Goal: Information Seeking & Learning: Learn about a topic

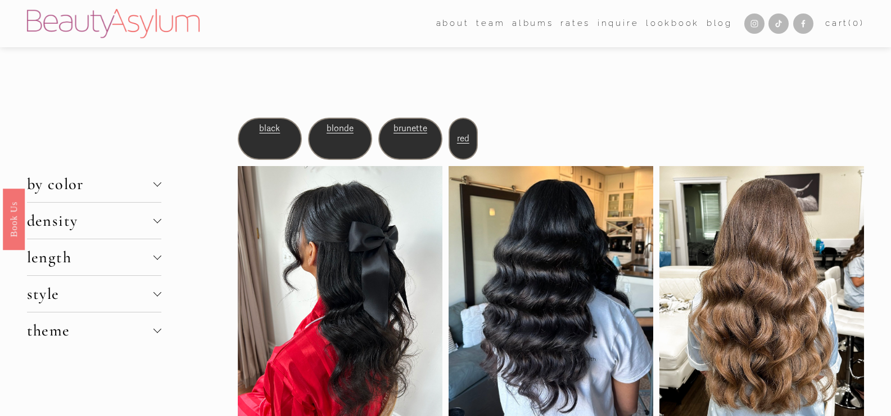
click at [160, 182] on div at bounding box center [158, 182] width 8 height 8
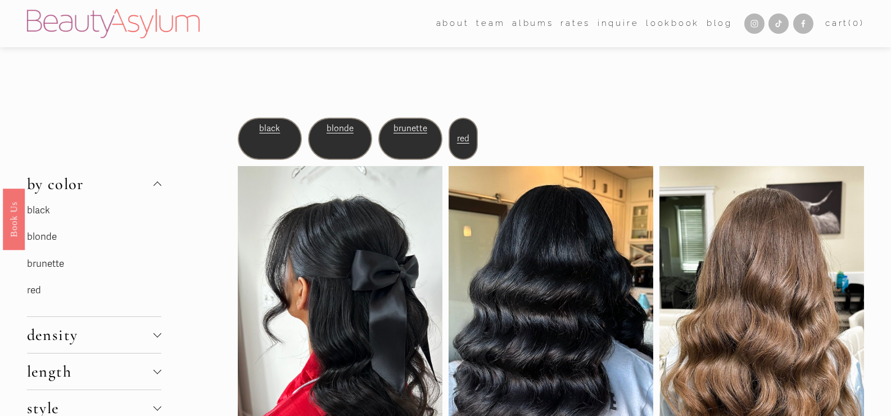
click at [47, 259] on link "brunette" at bounding box center [45, 264] width 37 height 12
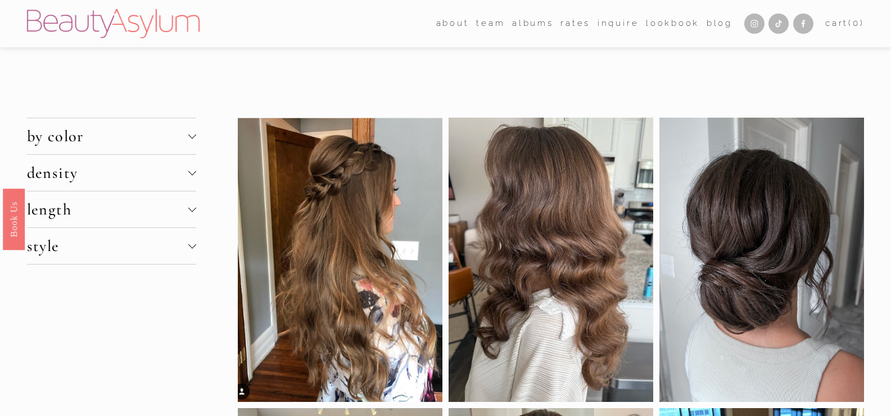
click at [190, 172] on div at bounding box center [192, 171] width 8 height 8
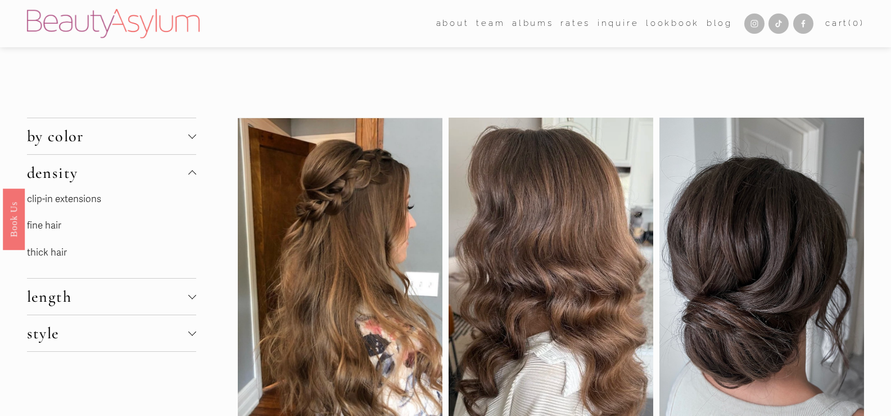
click at [47, 224] on link "fine hair" at bounding box center [44, 225] width 34 height 12
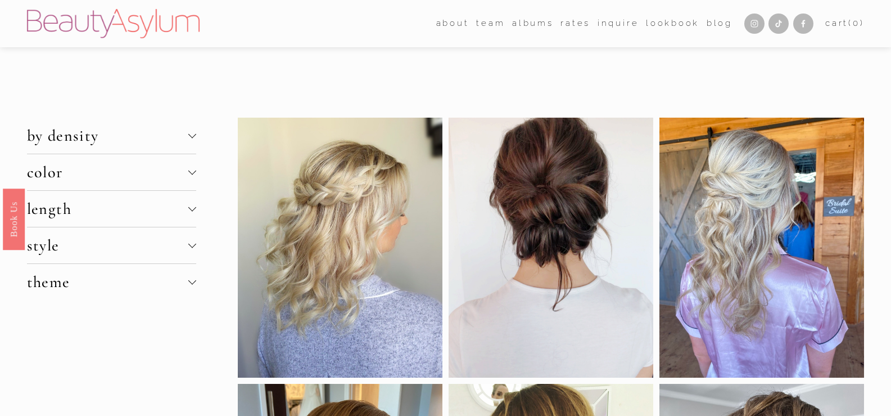
click at [192, 211] on div at bounding box center [192, 207] width 8 height 8
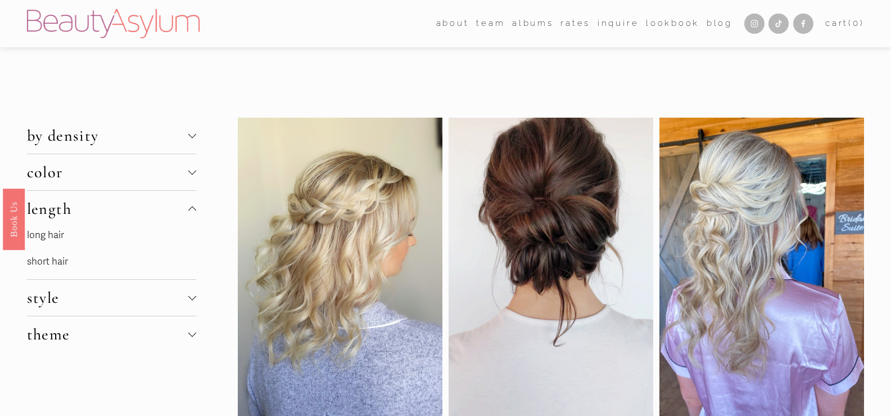
click at [49, 238] on link "long hair" at bounding box center [45, 235] width 37 height 12
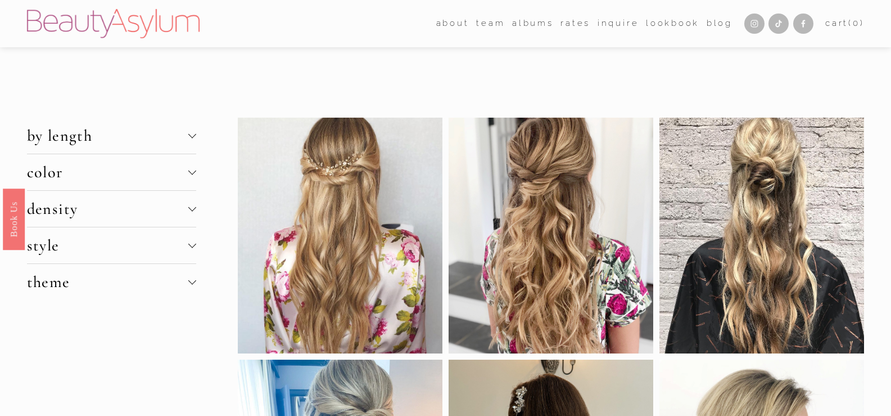
click at [193, 249] on div at bounding box center [192, 245] width 8 height 8
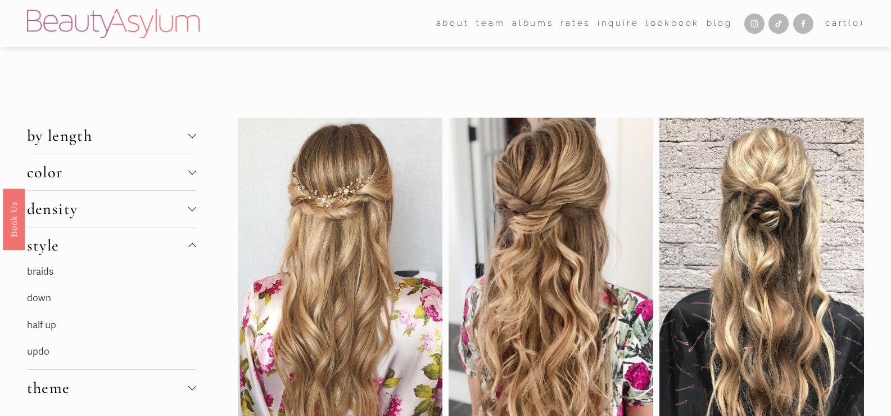
click at [42, 325] on link "half up" at bounding box center [41, 325] width 29 height 12
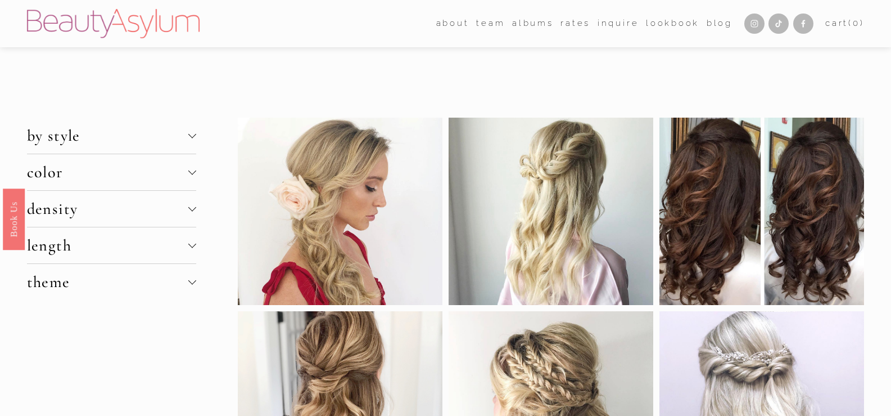
click at [195, 204] on button "density" at bounding box center [112, 209] width 170 height 36
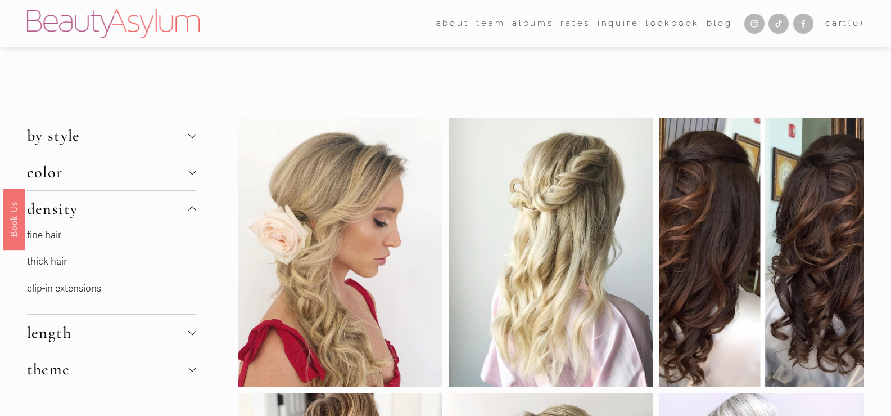
click at [49, 230] on link "fine hair" at bounding box center [44, 235] width 34 height 12
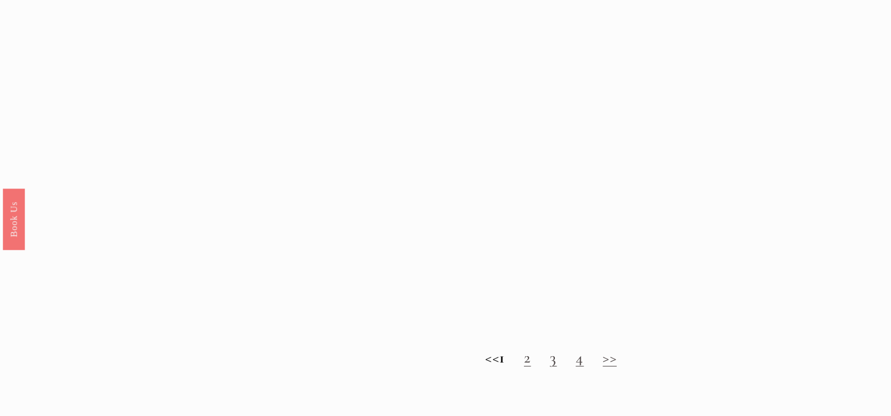
scroll to position [1069, 0]
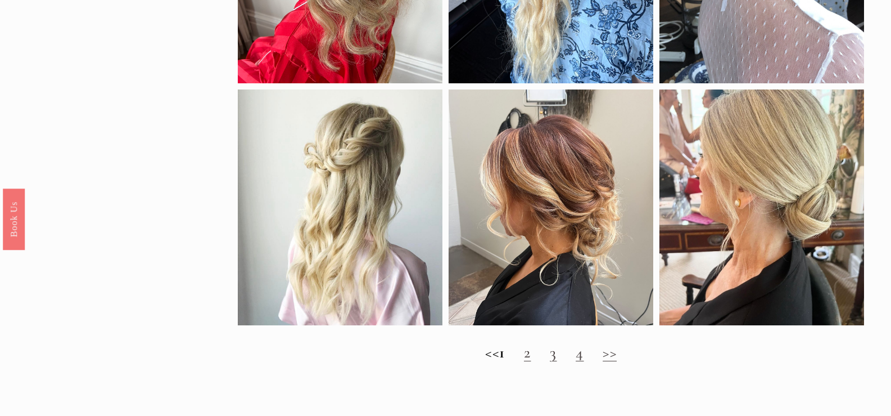
click at [531, 362] on link "2" at bounding box center [527, 351] width 7 height 19
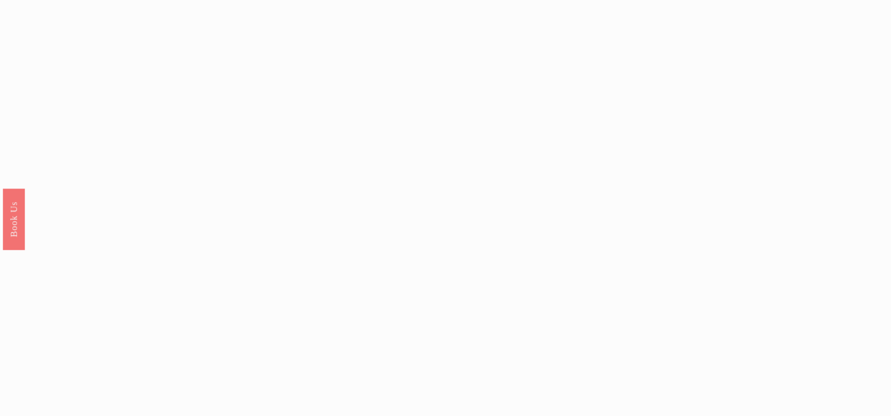
scroll to position [1125, 0]
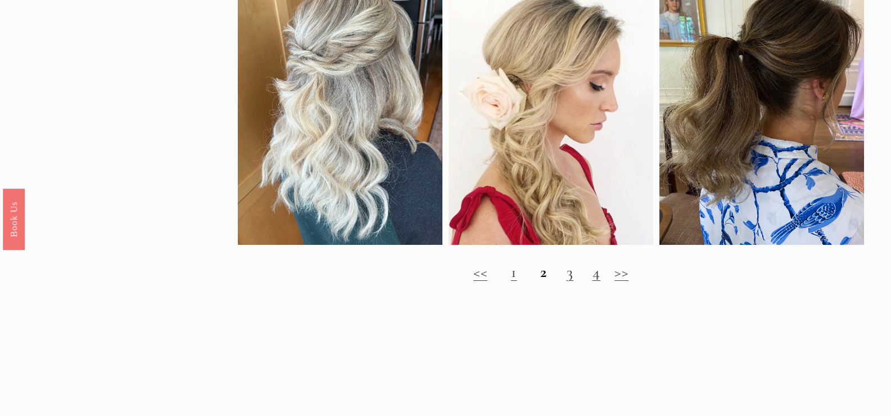
click at [570, 281] on link "3" at bounding box center [570, 271] width 7 height 19
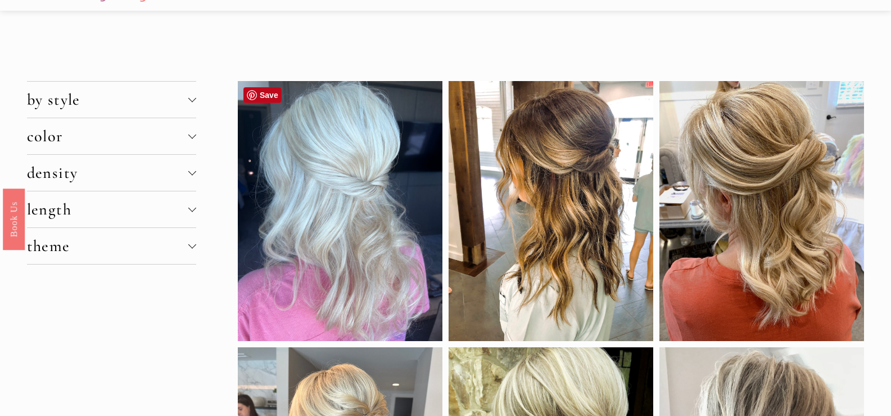
scroll to position [56, 0]
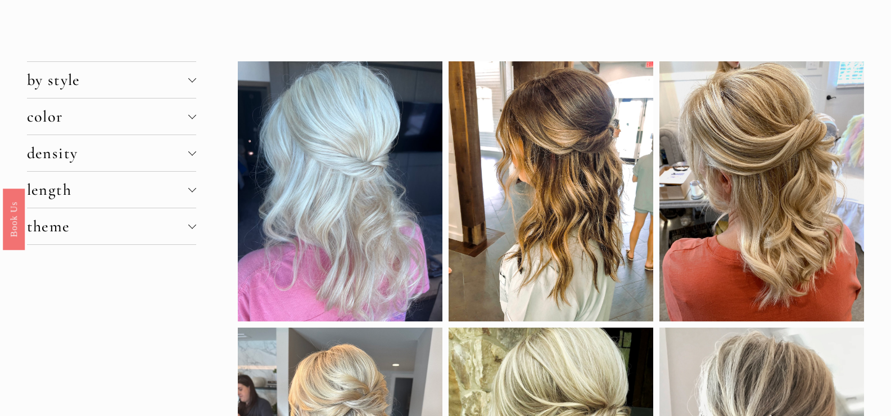
click at [195, 76] on div at bounding box center [192, 78] width 8 height 8
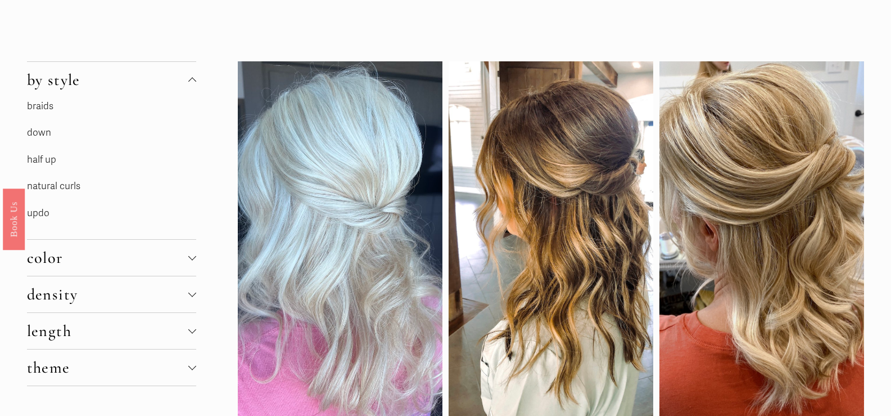
click at [59, 185] on link "natural curls" at bounding box center [53, 186] width 53 height 12
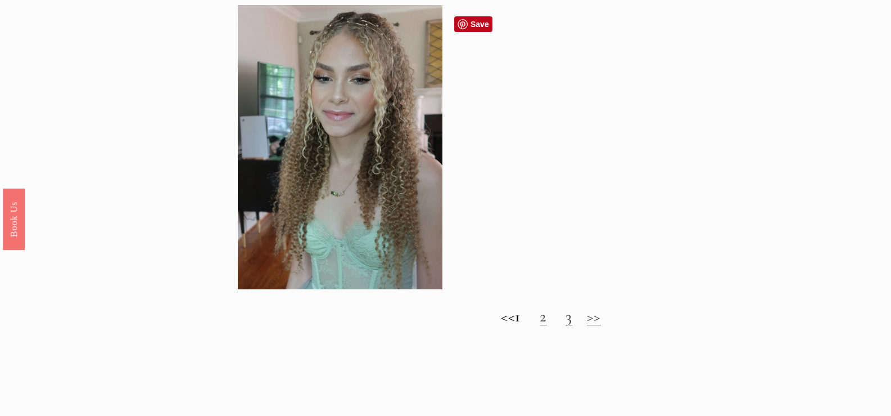
scroll to position [956, 0]
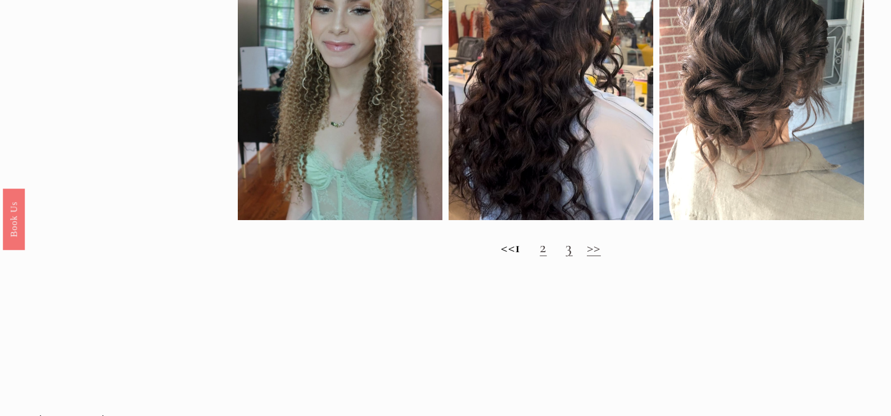
click at [547, 256] on link "2" at bounding box center [543, 246] width 7 height 19
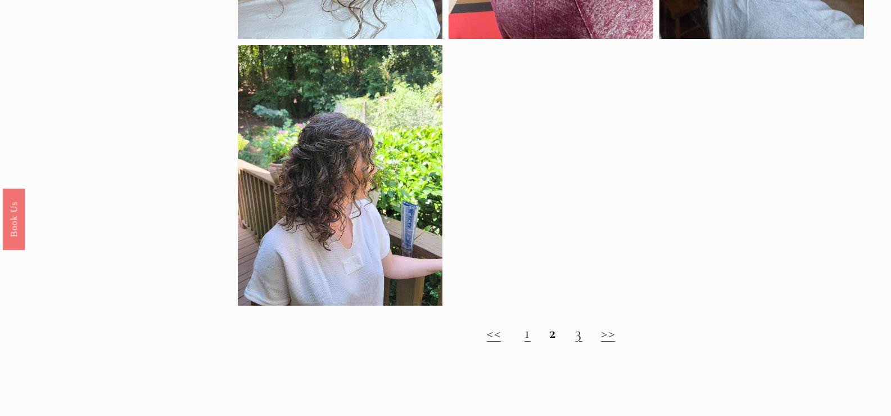
scroll to position [619, 0]
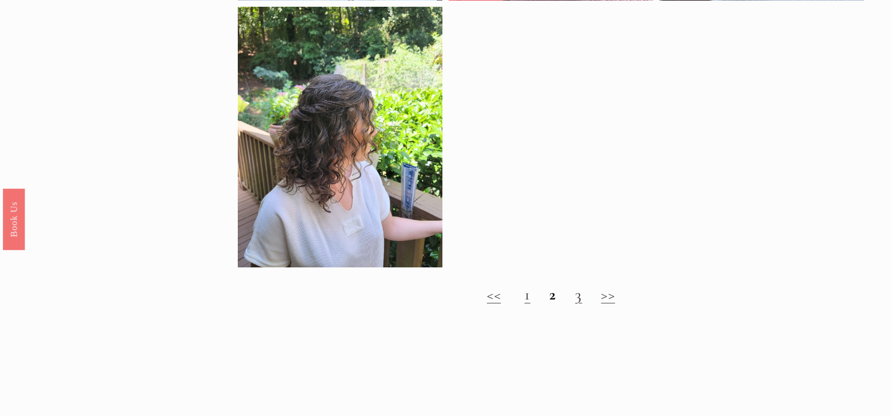
click at [575, 304] on link "3" at bounding box center [578, 294] width 7 height 19
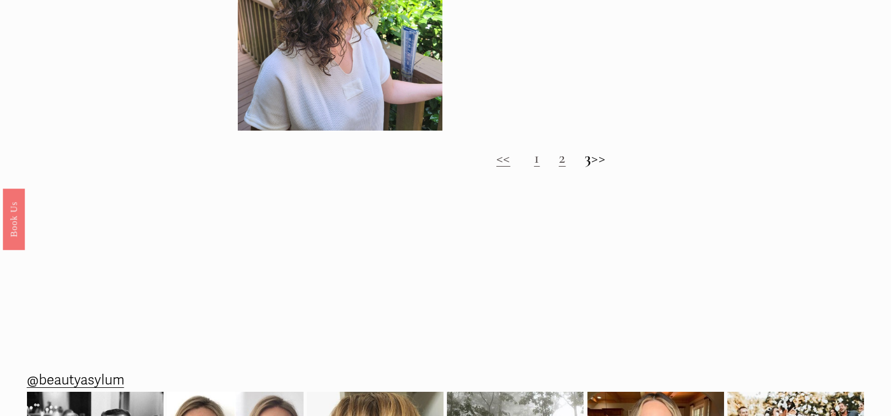
scroll to position [787, 0]
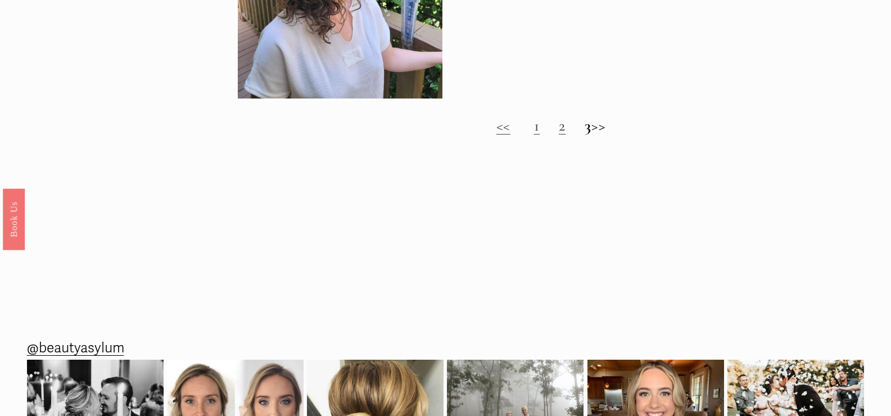
click at [534, 135] on link "1" at bounding box center [537, 125] width 6 height 19
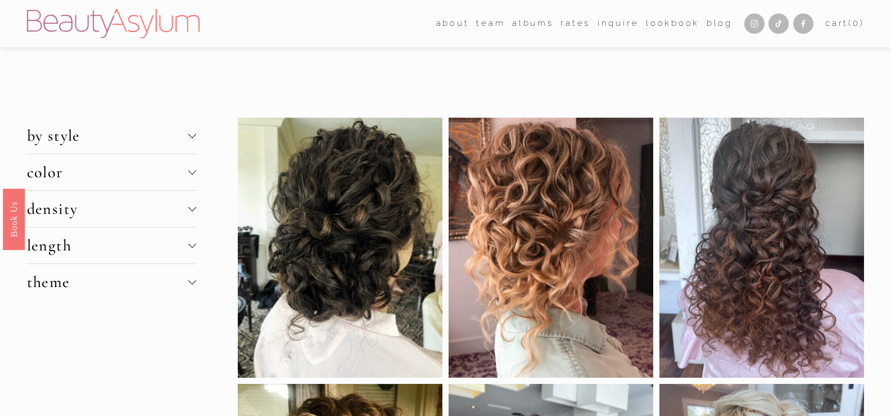
click at [192, 209] on div at bounding box center [192, 207] width 8 height 8
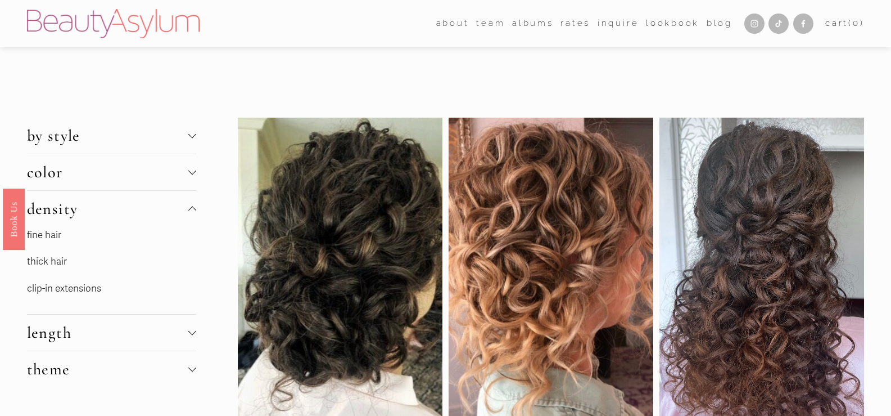
click at [49, 236] on link "fine hair" at bounding box center [44, 235] width 34 height 12
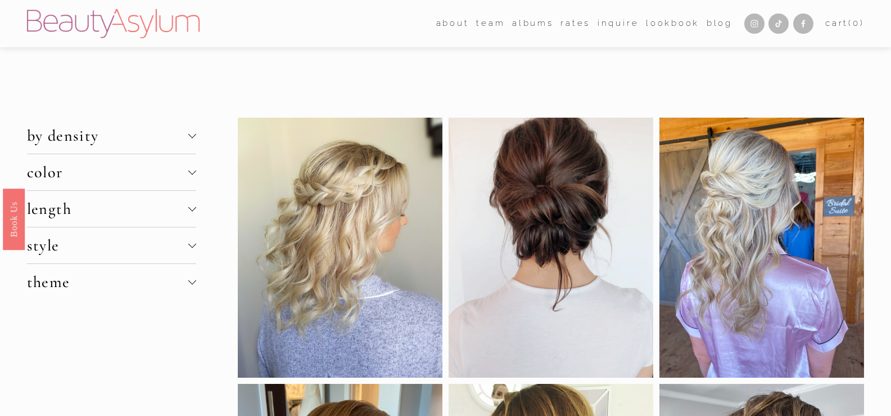
click at [193, 248] on div at bounding box center [192, 245] width 8 height 8
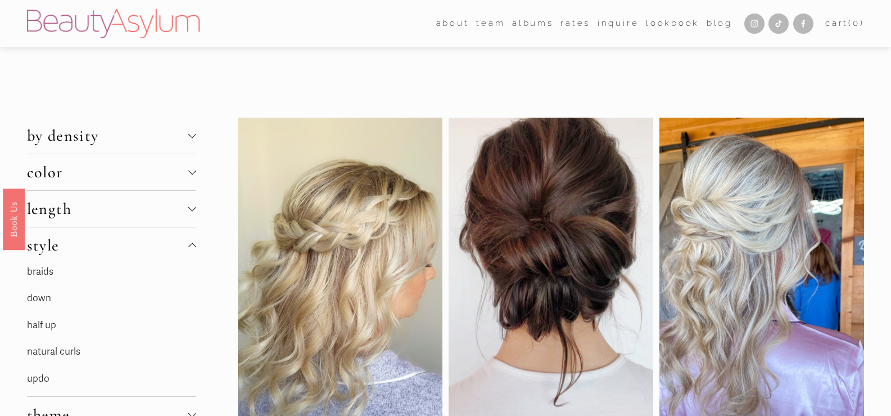
click at [45, 304] on link "down" at bounding box center [39, 298] width 24 height 12
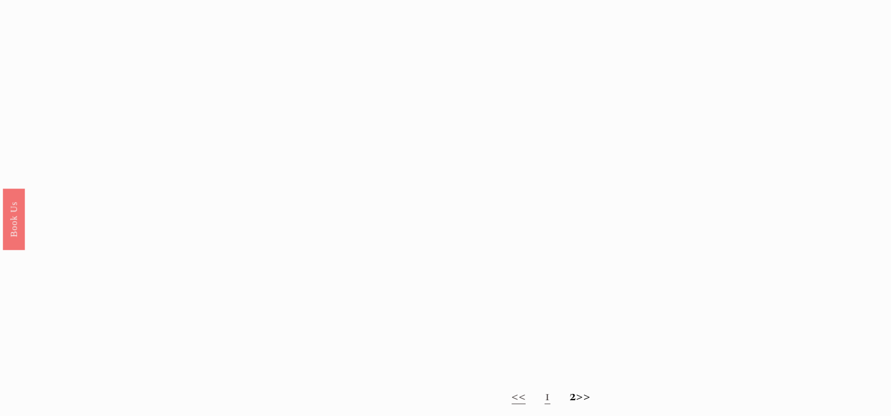
scroll to position [1125, 0]
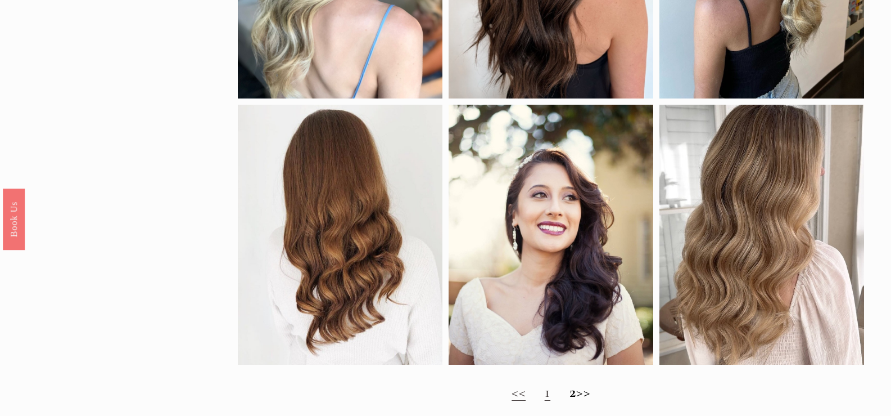
click at [545, 400] on link "1" at bounding box center [548, 391] width 6 height 19
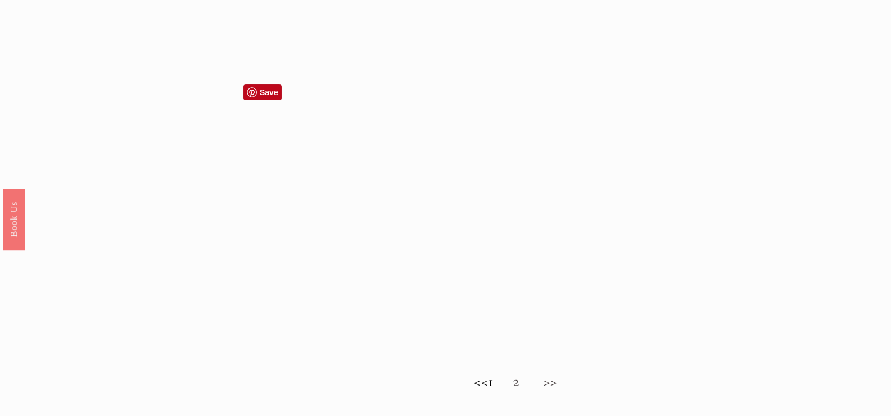
scroll to position [1462, 0]
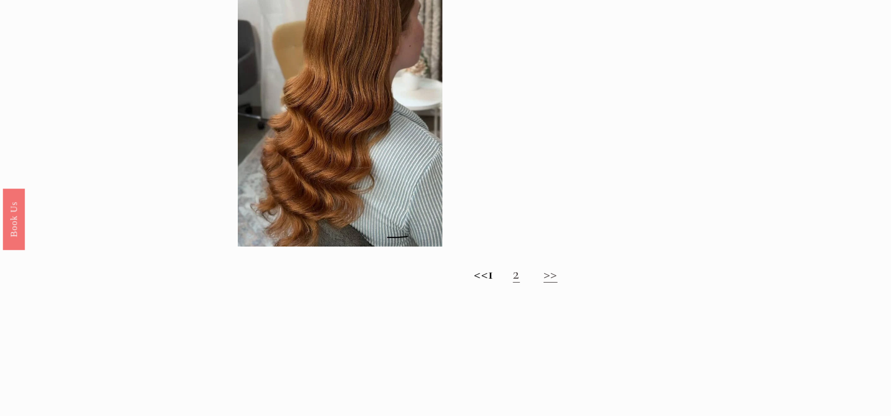
click at [520, 283] on link "2" at bounding box center [516, 273] width 7 height 19
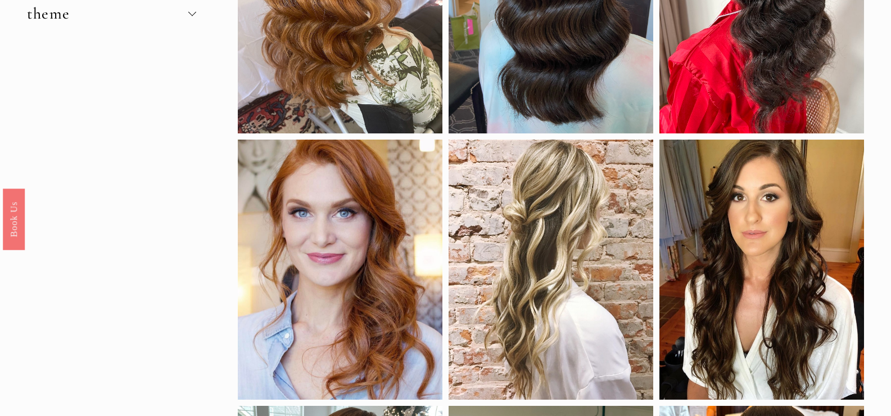
scroll to position [281, 0]
